Goal: Transaction & Acquisition: Purchase product/service

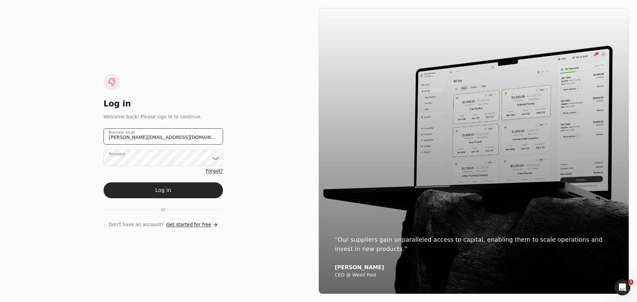
drag, startPoint x: 171, startPoint y: 136, endPoint x: 81, endPoint y: 141, distance: 90.0
click at [81, 141] on div "Log in Welcome back! Please sign in to continue. [PERSON_NAME][EMAIL_ADDRESS][D…" at bounding box center [163, 151] width 310 height 286
type email "[EMAIL_ADDRESS][DOMAIN_NAME]"
click at [213, 158] on icon at bounding box center [215, 158] width 7 height 7
click at [250, 208] on div "Log in Welcome back! Please sign in to continue. [EMAIL_ADDRESS][DOMAIN_NAME] B…" at bounding box center [163, 151] width 310 height 286
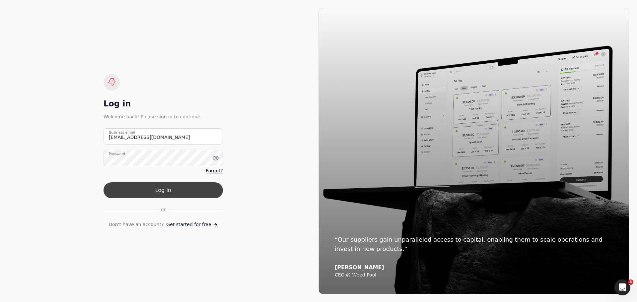
click at [165, 192] on button "Log in" at bounding box center [162, 190] width 119 height 16
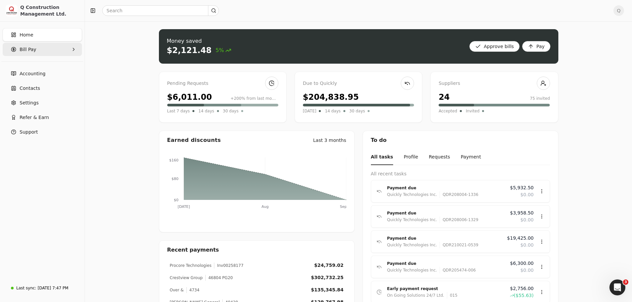
click at [34, 50] on span "Bill Pay" at bounding box center [28, 49] width 17 height 7
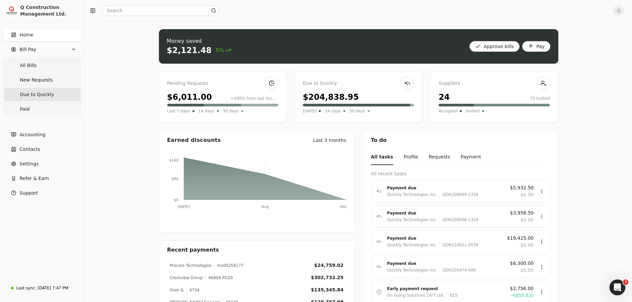
click at [38, 92] on span "Due to Quickly" at bounding box center [37, 94] width 34 height 7
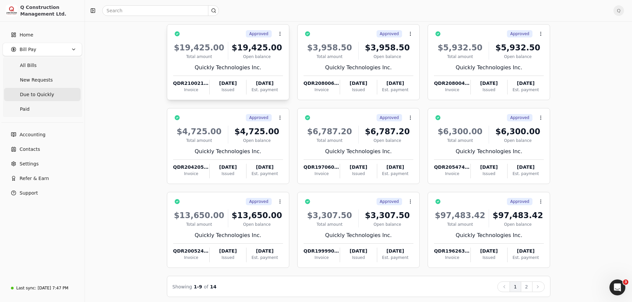
scroll to position [45, 0]
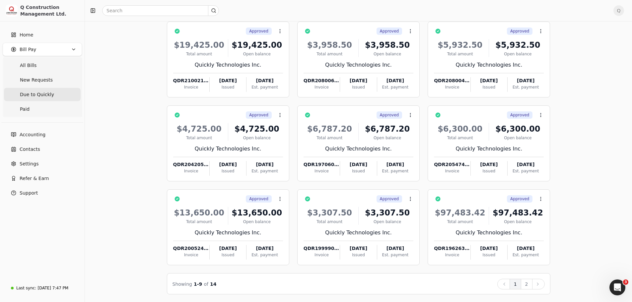
click at [535, 282] on icon at bounding box center [537, 284] width 5 height 5
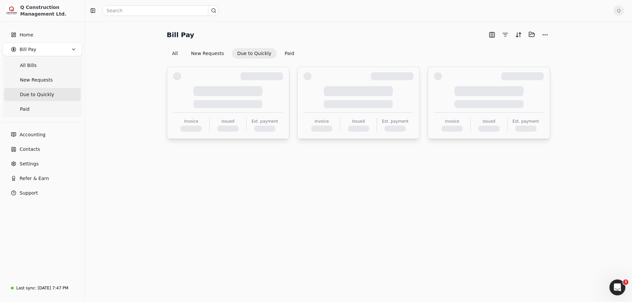
scroll to position [0, 0]
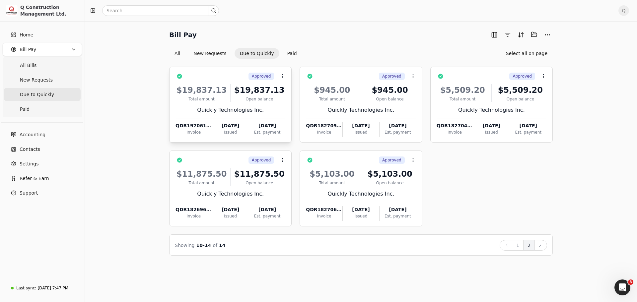
click at [258, 105] on div "$19,837.13 Total amount $19,837.13 Open balance Quickly Technologies Inc. QDR19…" at bounding box center [230, 108] width 110 height 57
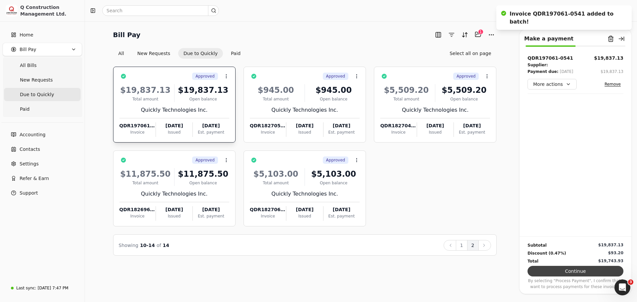
click at [572, 272] on button "Continue" at bounding box center [575, 271] width 96 height 11
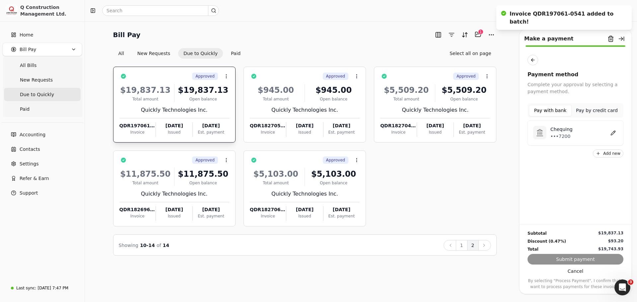
click at [544, 111] on button "Pay with bank" at bounding box center [550, 111] width 43 height 12
click at [551, 133] on p "•••7200" at bounding box center [561, 136] width 22 height 7
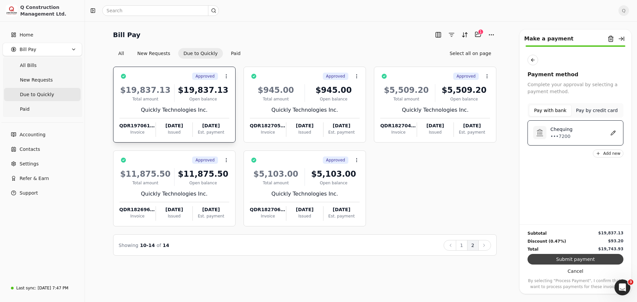
click at [569, 261] on button "Submit payment" at bounding box center [575, 259] width 96 height 11
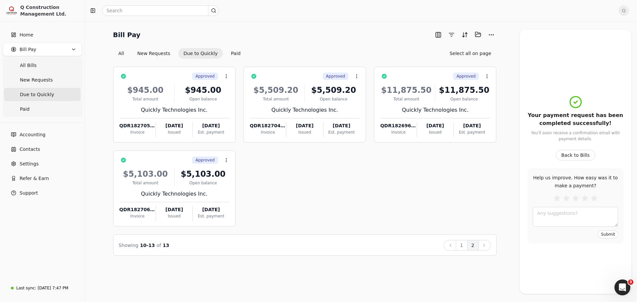
click at [344, 174] on div "Approved Context Menu Button $945.00 Total amount $945.00 Open balance Quickly …" at bounding box center [304, 147] width 383 height 160
click at [31, 66] on span "All Bills" at bounding box center [28, 65] width 17 height 7
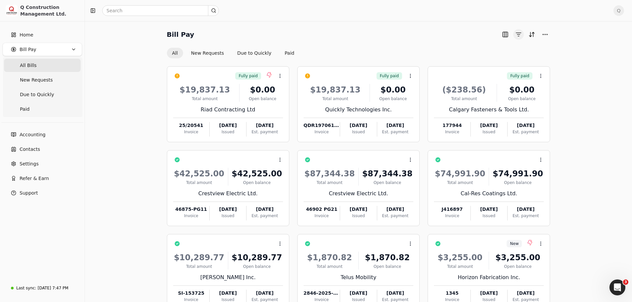
click at [518, 35] on button "button" at bounding box center [518, 34] width 11 height 11
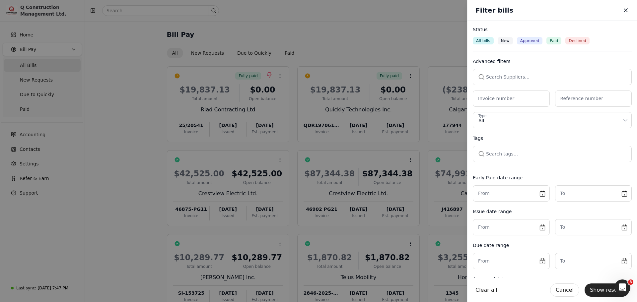
click at [624, 9] on icon "button" at bounding box center [625, 10] width 3 height 3
